Goal: Transaction & Acquisition: Purchase product/service

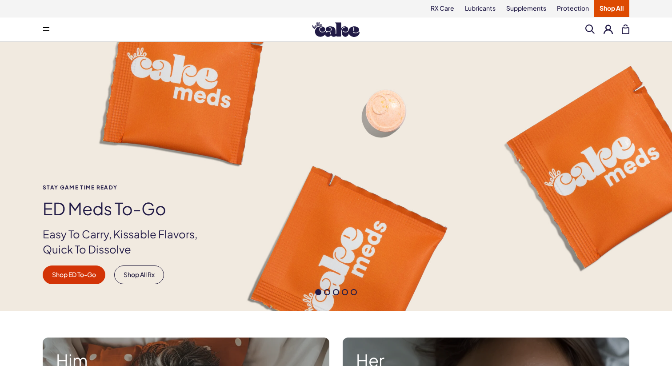
click at [551, 197] on div "Stay Game time ready ED Meds to-go Easy To Carry, Kissable Flavors, Quick To Di…" at bounding box center [336, 234] width 640 height 100
click at [612, 5] on link "Shop All" at bounding box center [611, 8] width 35 height 17
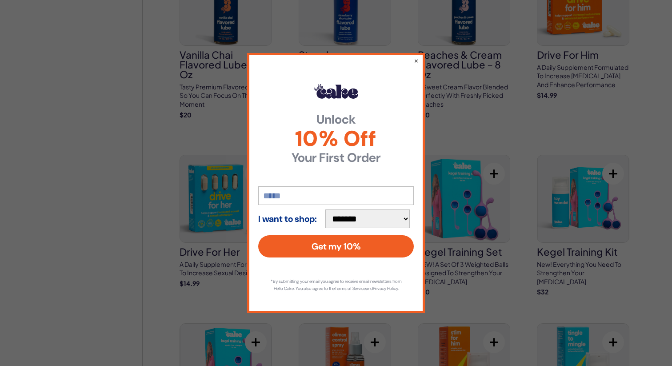
scroll to position [669, 0]
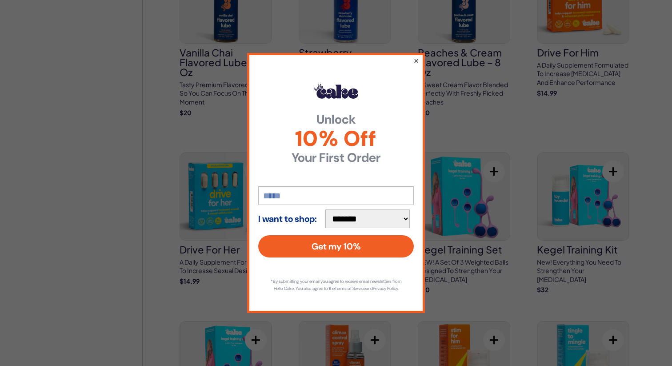
click at [417, 55] on button "×" at bounding box center [416, 60] width 6 height 11
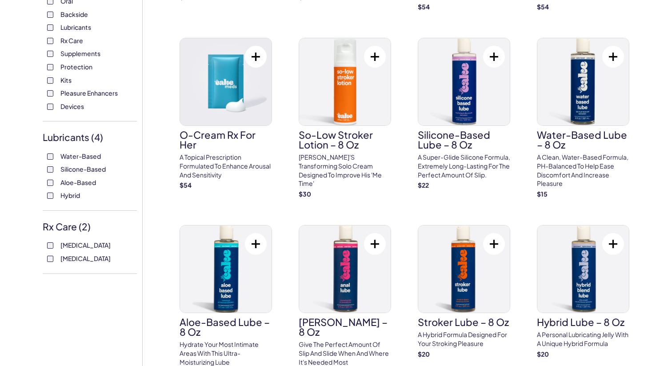
scroll to position [0, 0]
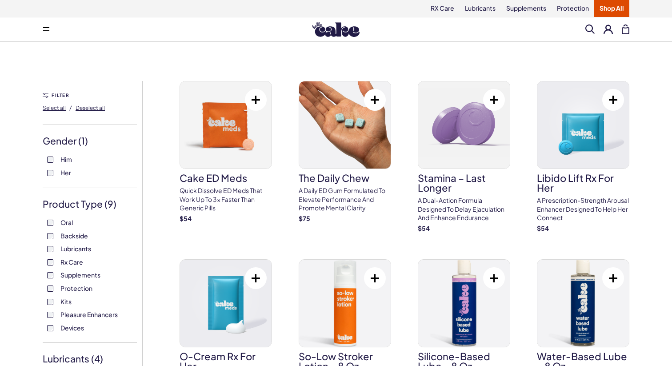
click at [344, 31] on img at bounding box center [336, 29] width 48 height 15
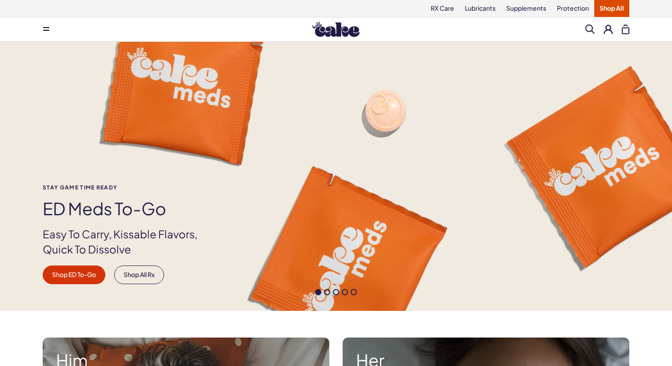
click at [50, 30] on button at bounding box center [46, 29] width 18 height 18
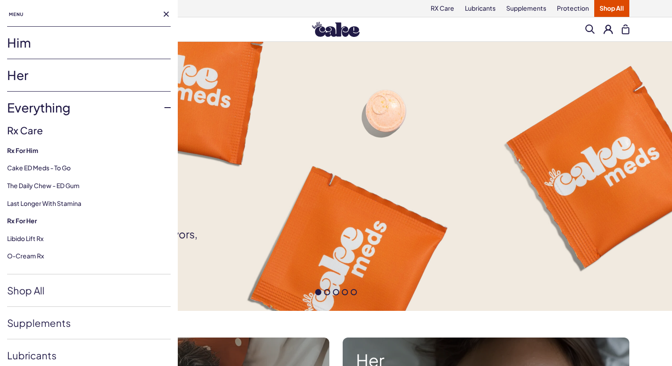
click at [96, 45] on link "Him" at bounding box center [89, 43] width 164 height 32
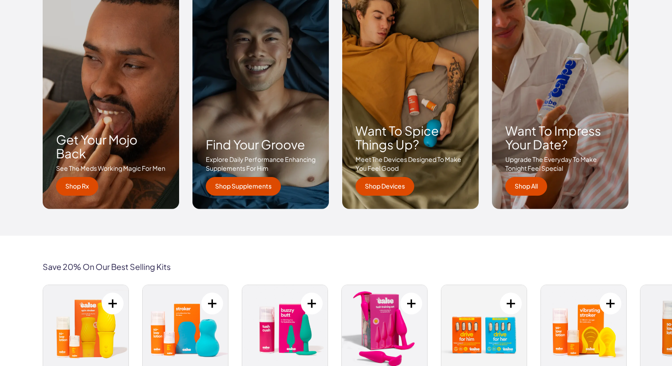
scroll to position [1284, 0]
